Goal: Register for event/course

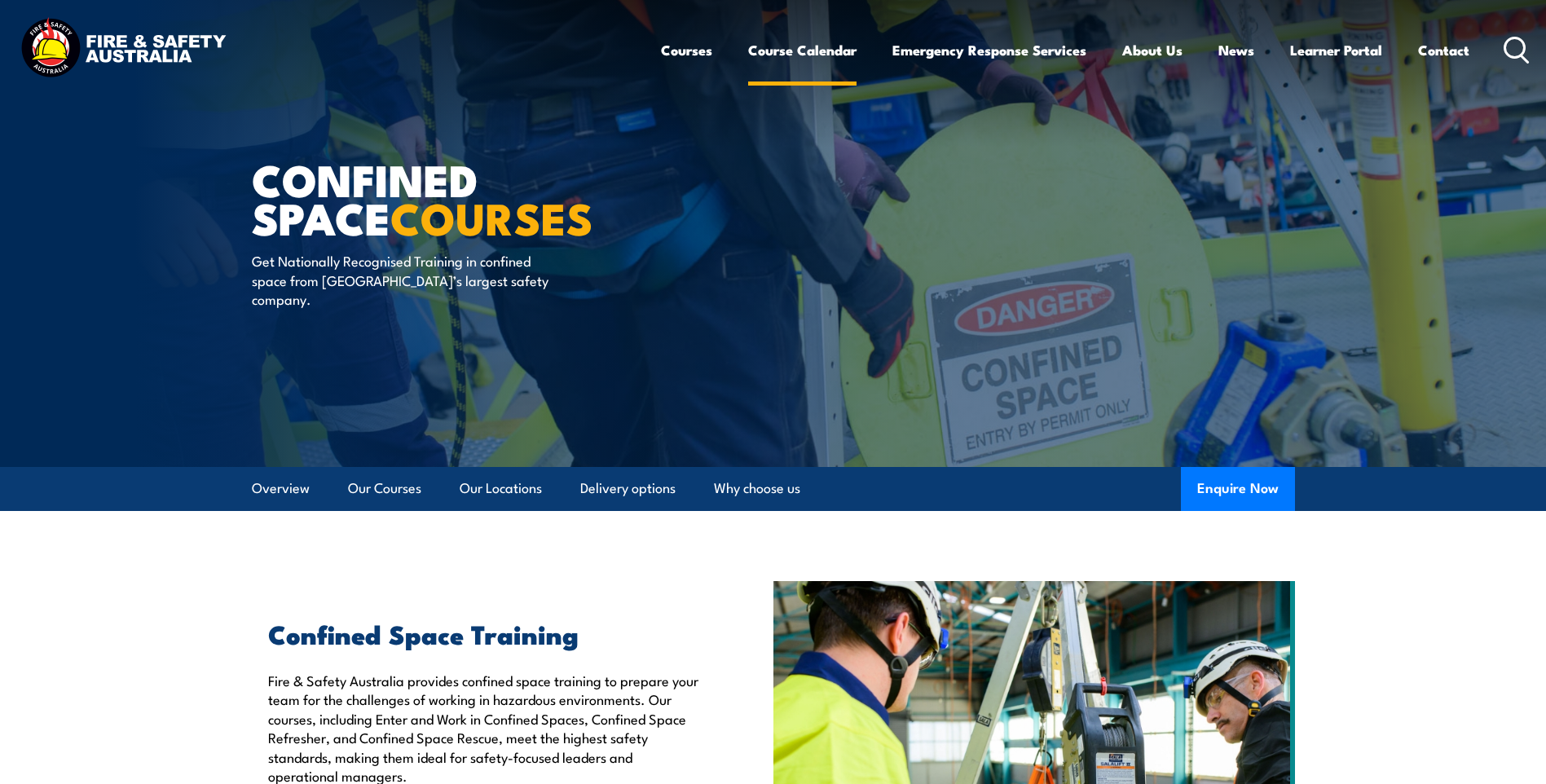
click at [784, 53] on link "Course Calendar" at bounding box center [802, 50] width 108 height 43
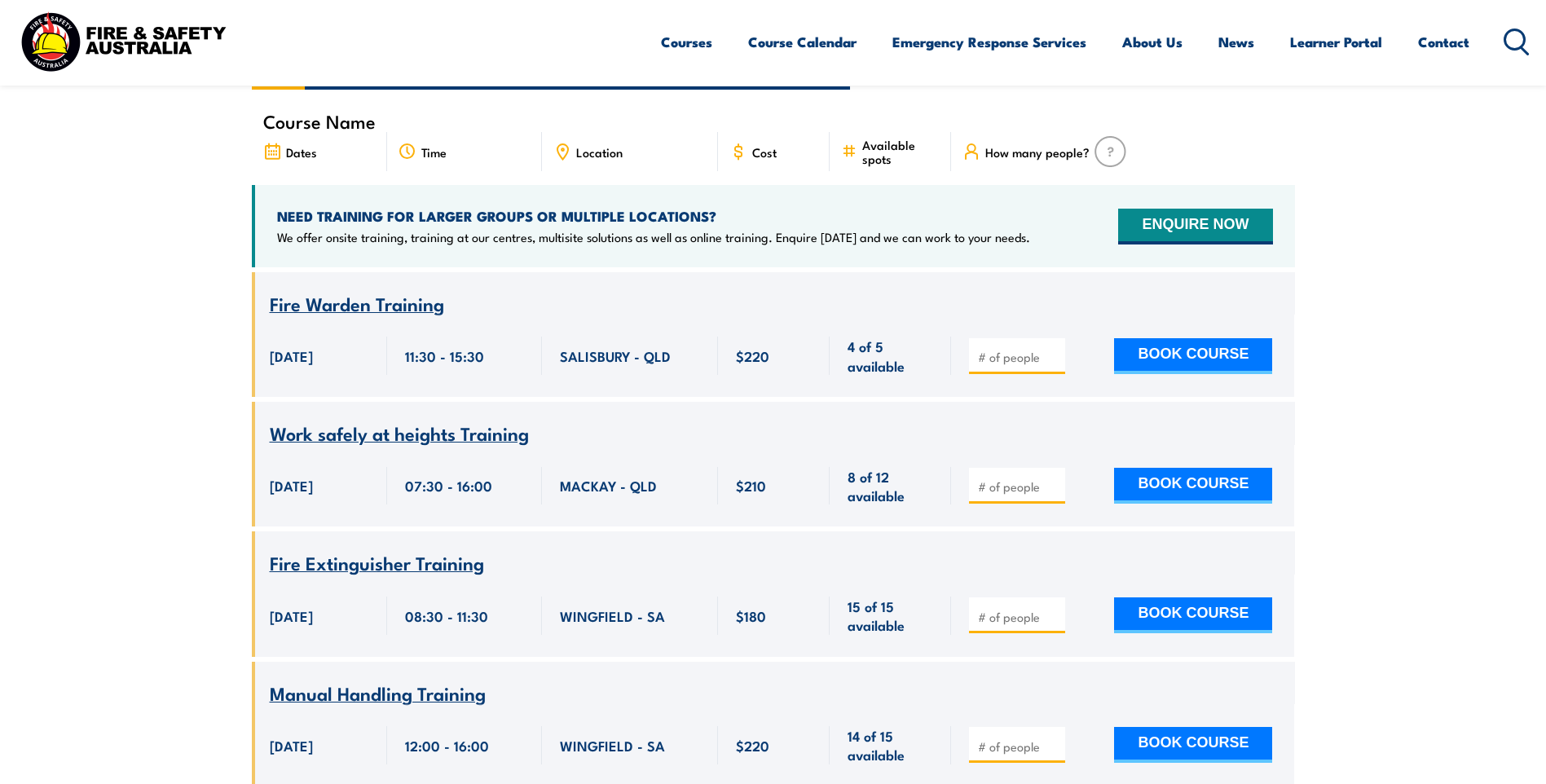
scroll to position [162, 0]
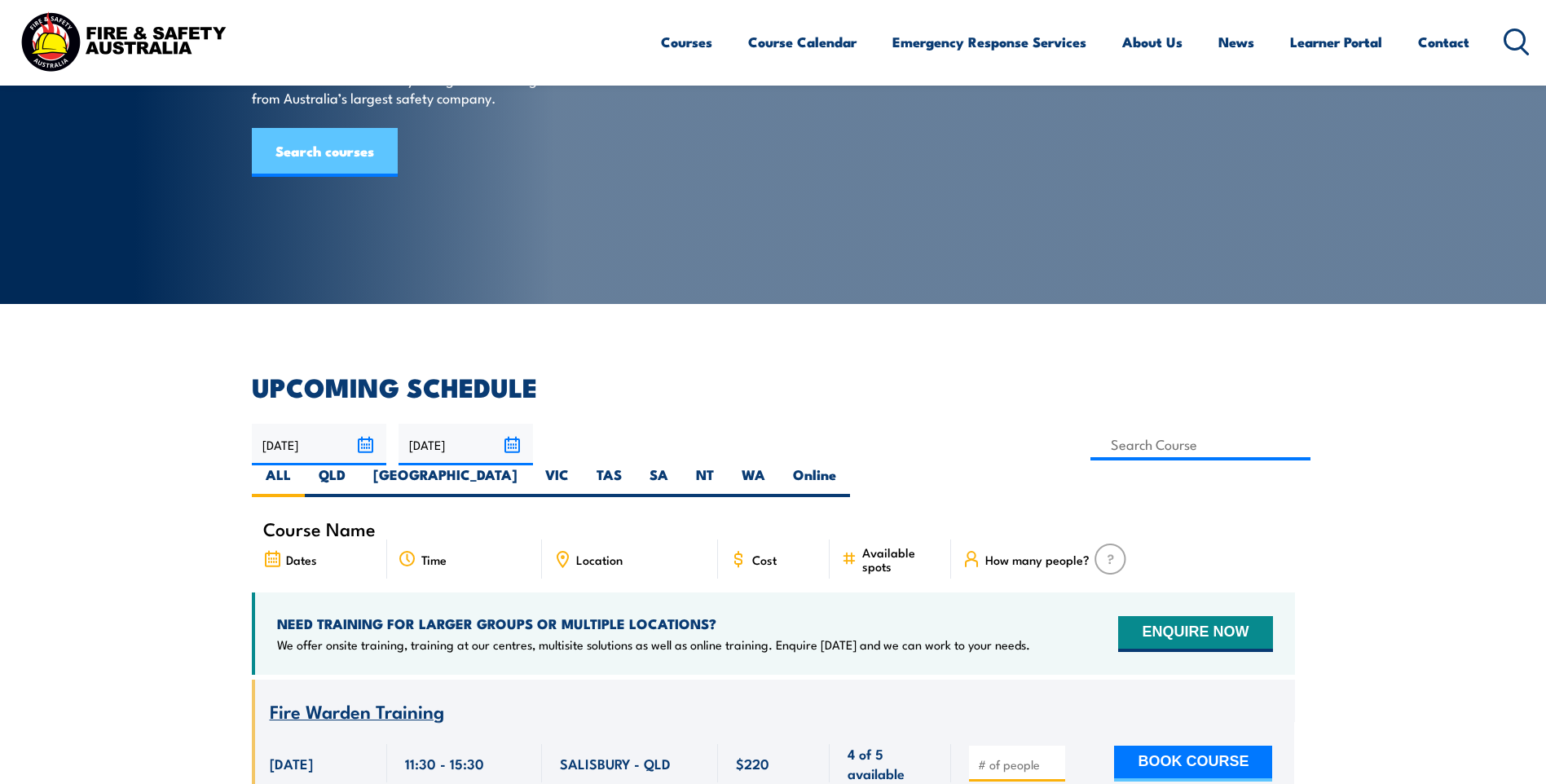
click at [348, 177] on link "Search courses" at bounding box center [325, 152] width 146 height 49
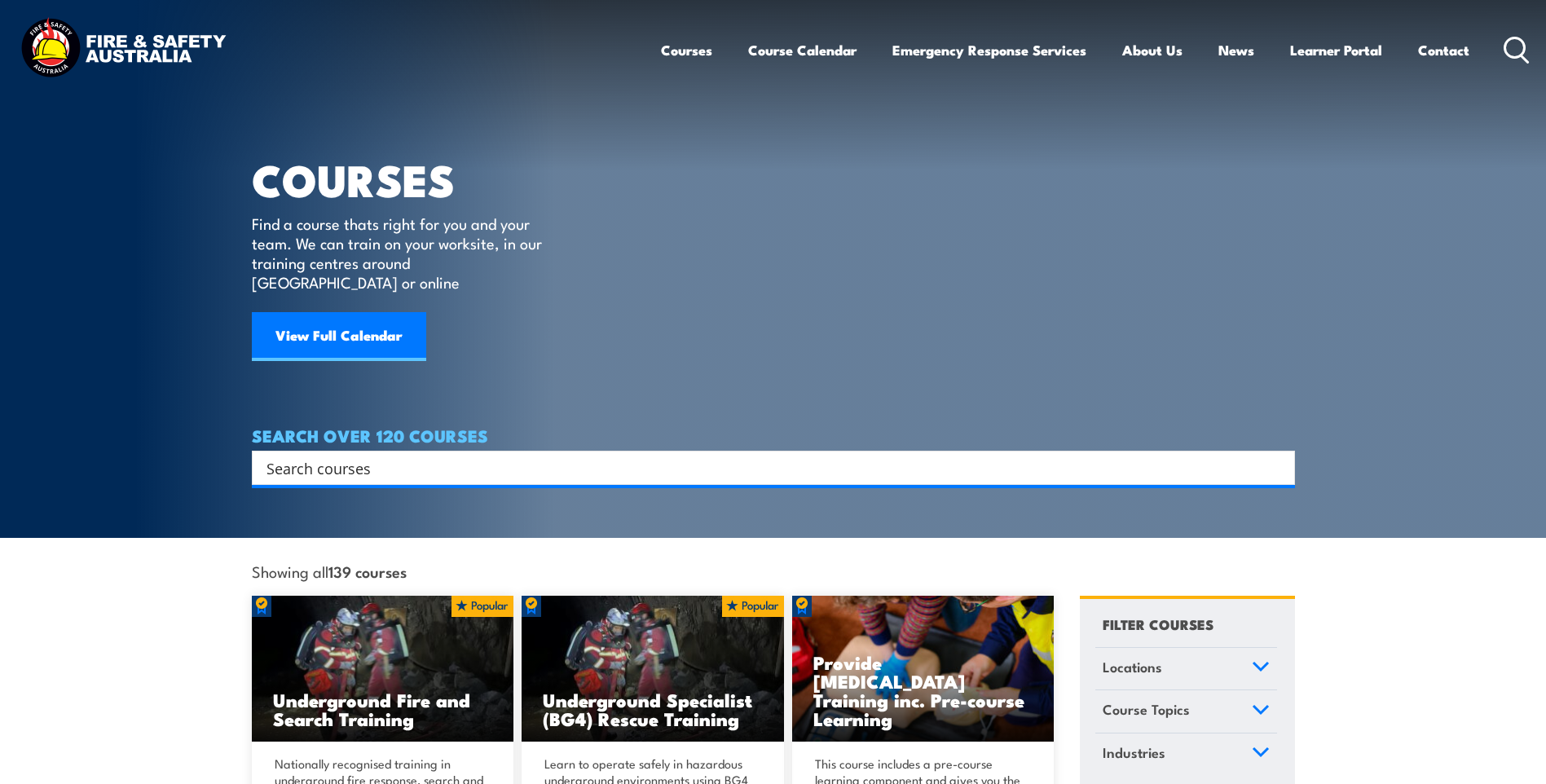
click at [352, 455] on input "Search input" at bounding box center [763, 467] width 992 height 24
type input "confined space"
